Goal: Check status

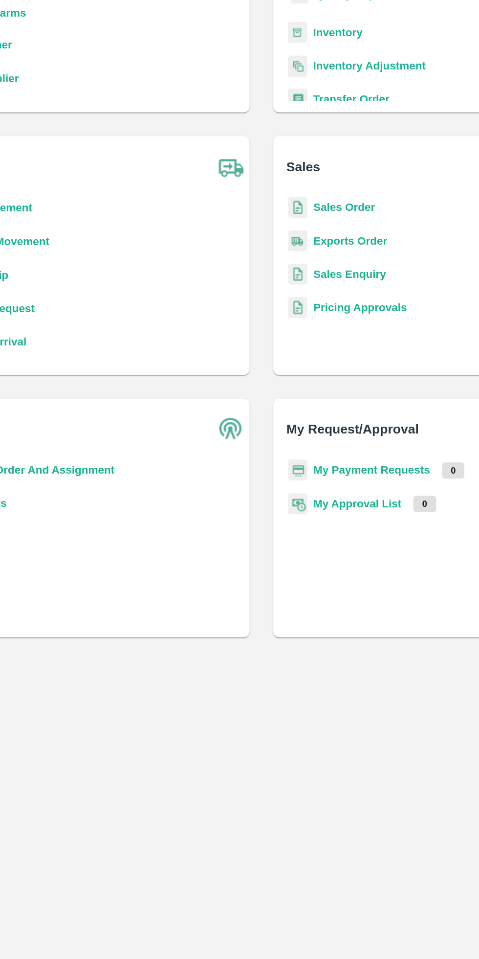
click at [326, 452] on b "My Payment Requests" at bounding box center [312, 454] width 77 height 8
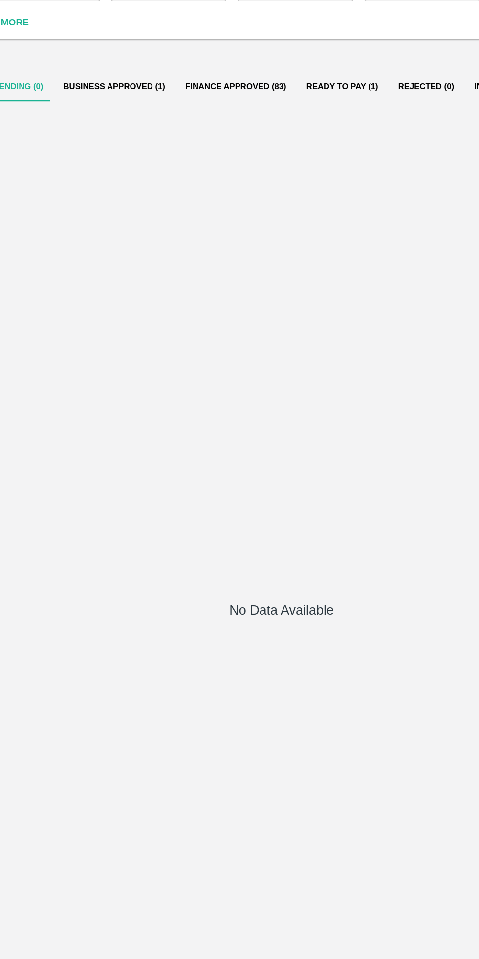
click at [115, 145] on button "Business Approved (1)" at bounding box center [109, 145] width 95 height 23
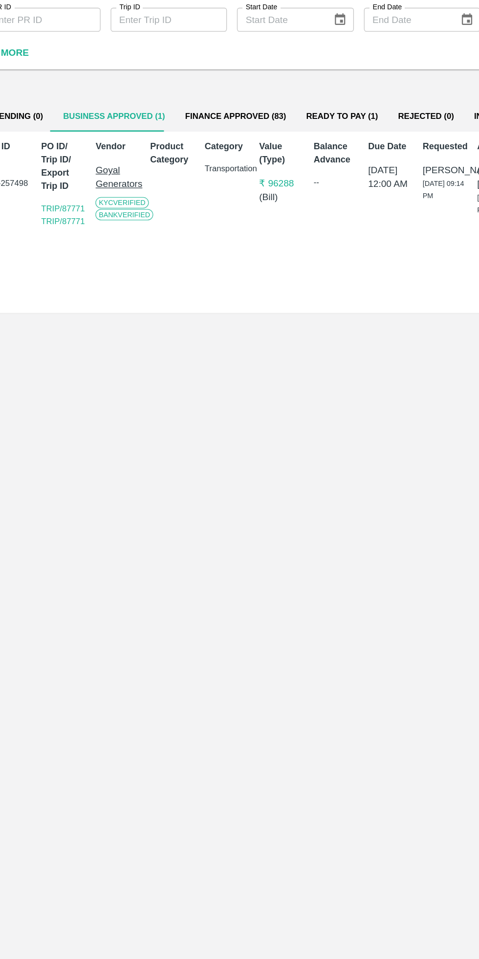
click at [282, 145] on button "Ready To Pay (1)" at bounding box center [286, 145] width 71 height 23
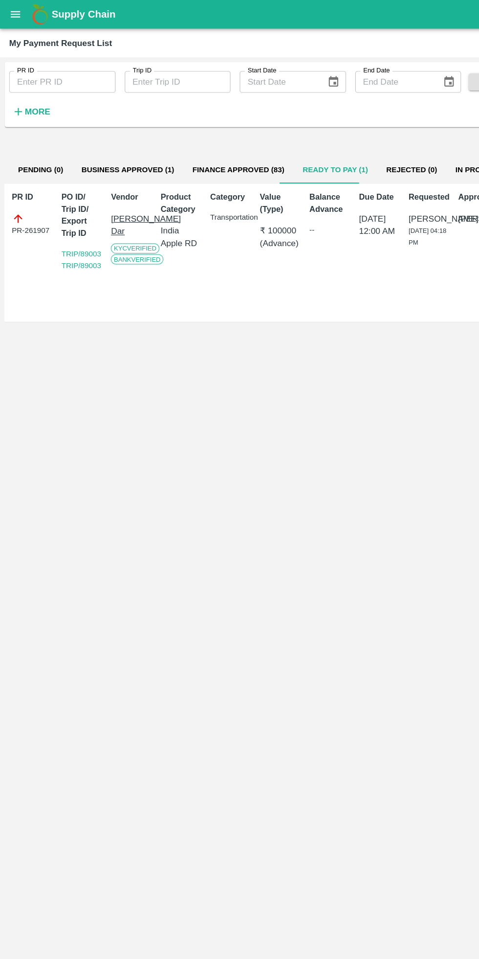
scroll to position [0, 3]
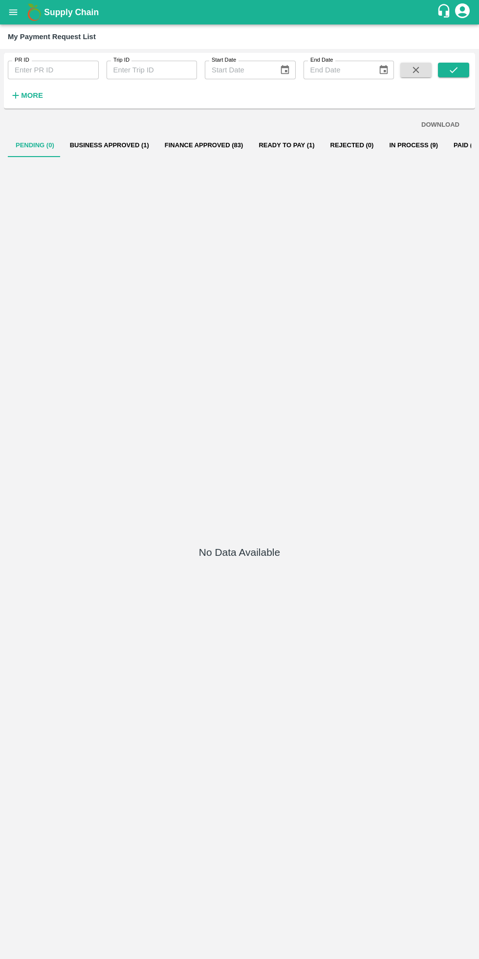
click at [94, 145] on button "Business Approved (1)" at bounding box center [109, 145] width 95 height 23
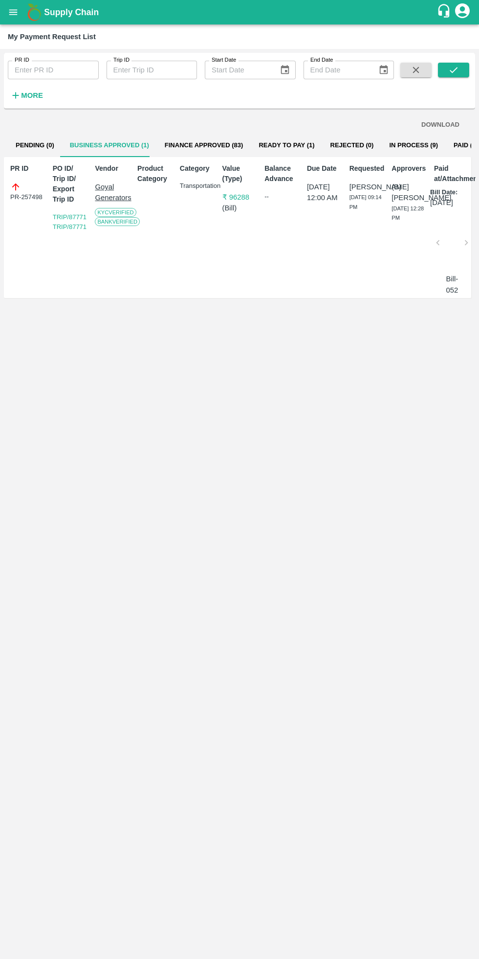
click at [188, 137] on button "Finance Approved (83)" at bounding box center [204, 145] width 94 height 23
